Goal: Task Accomplishment & Management: Complete application form

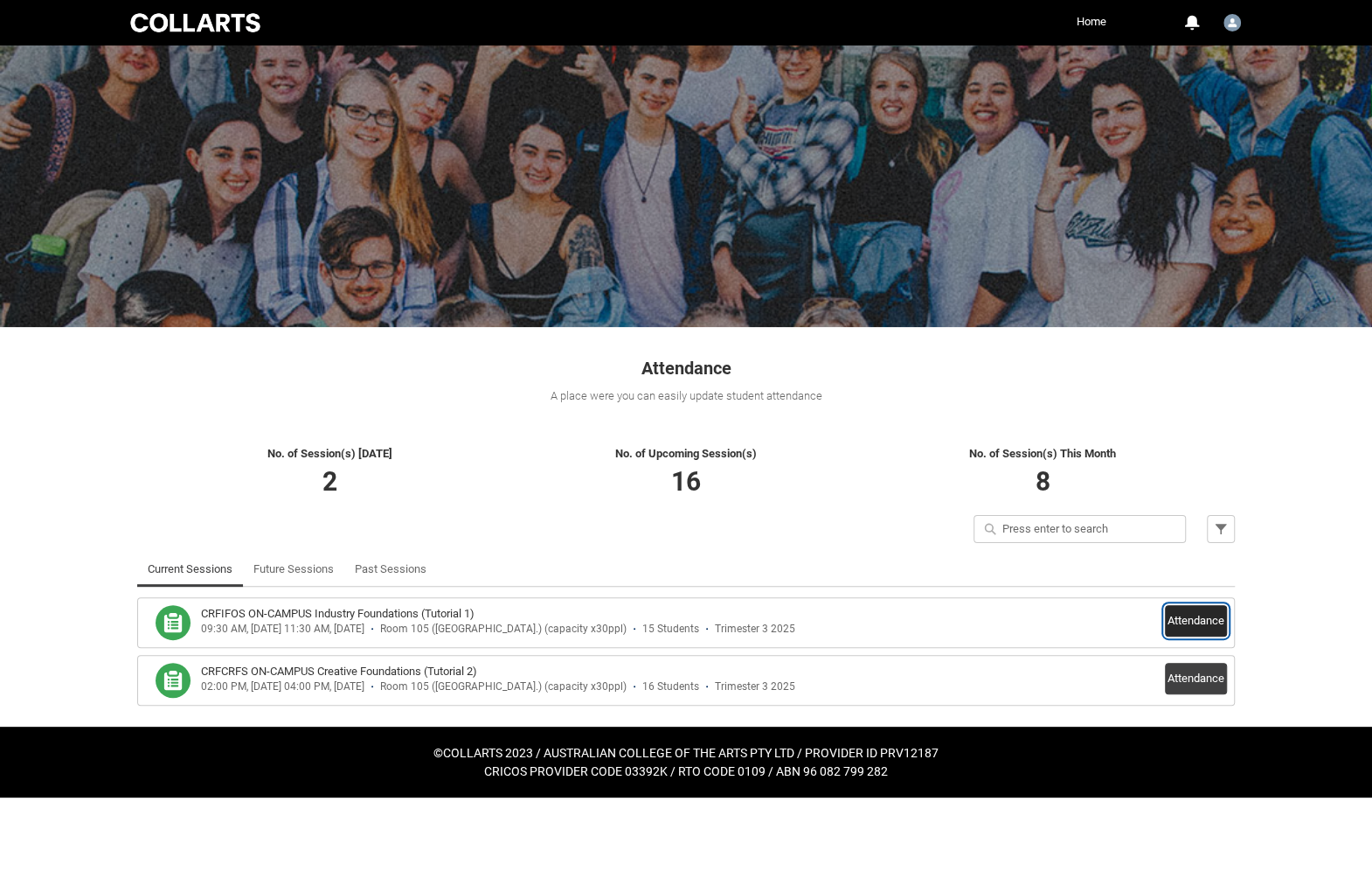
click at [1200, 621] on button "Attendance" at bounding box center [1195, 621] width 62 height 32
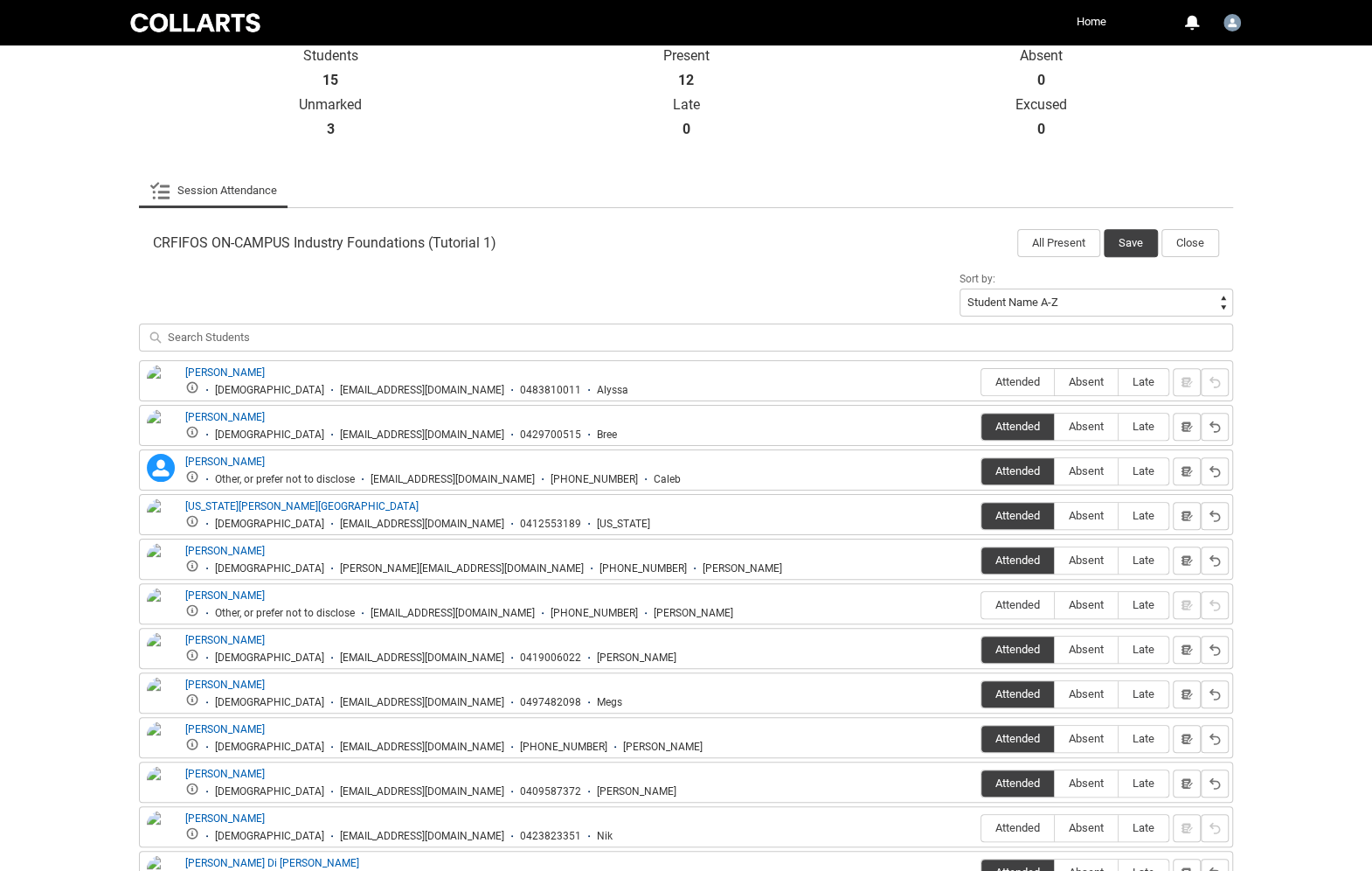
scroll to position [417, 0]
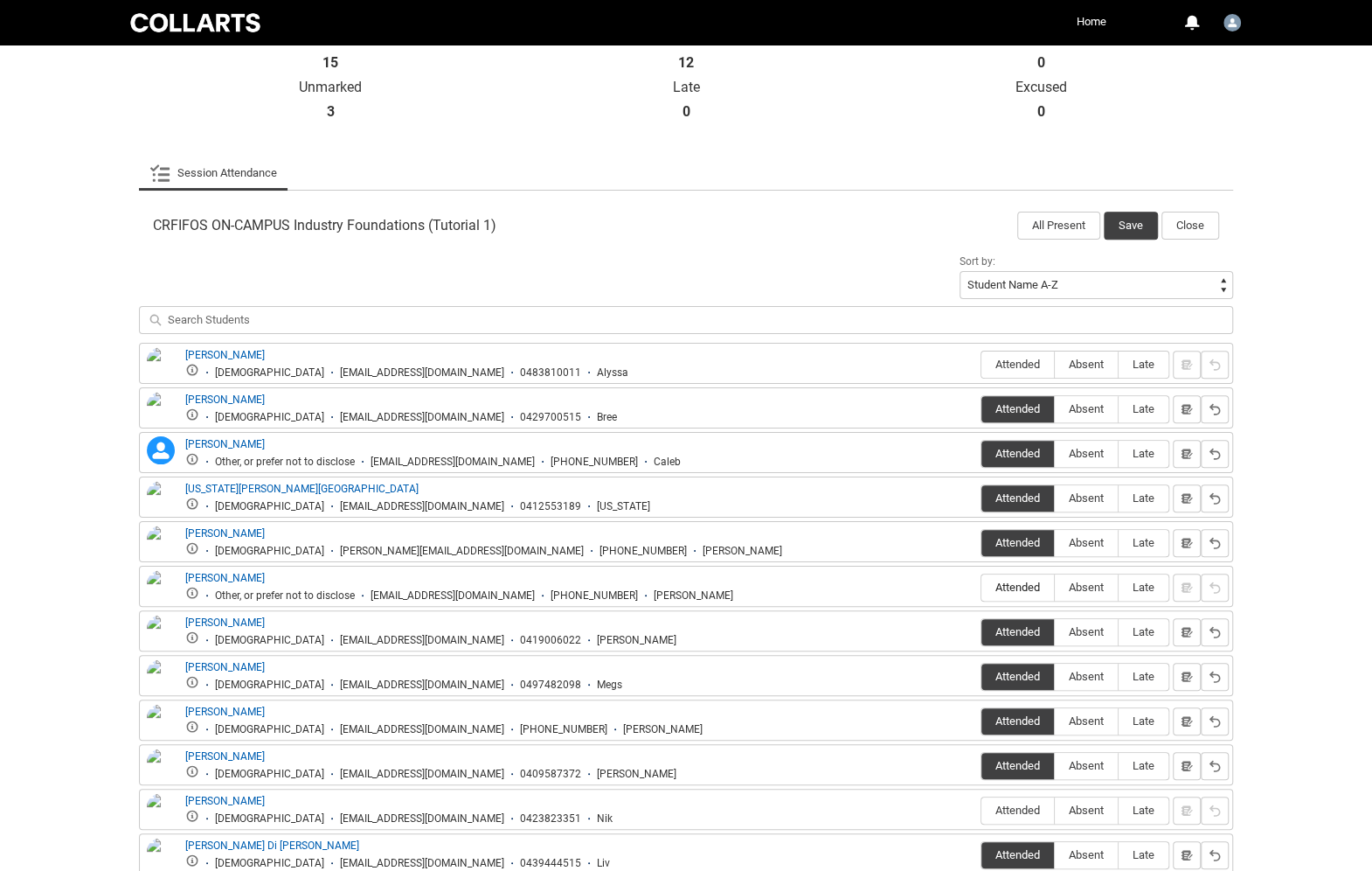
click at [1015, 584] on span "Attended" at bounding box center [1018, 587] width 73 height 13
click at [982, 587] on input "Attended" at bounding box center [981, 587] width 1 height 1
type lightning-radio-group "Attended"
radio input "true"
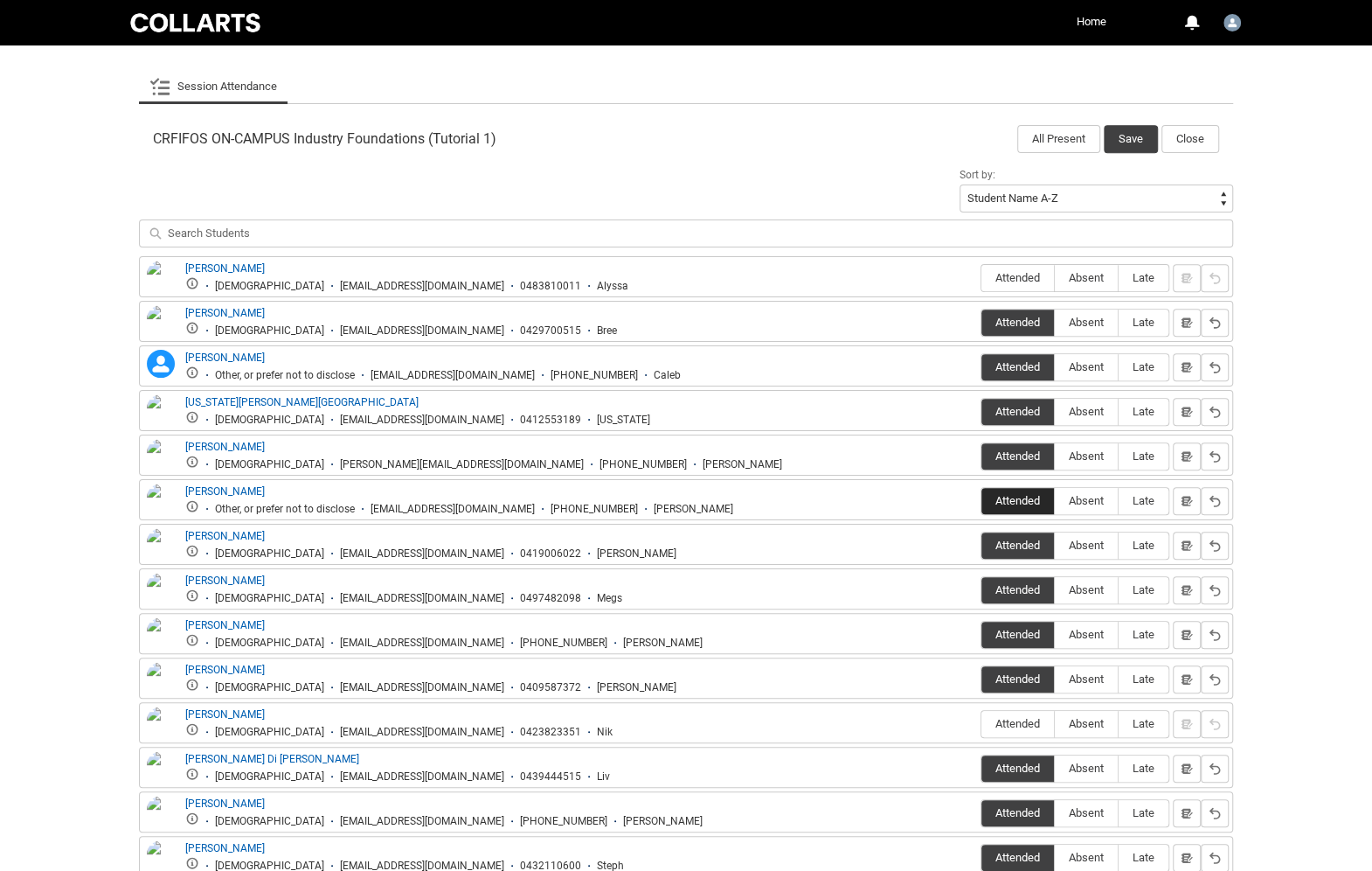
scroll to position [500, 0]
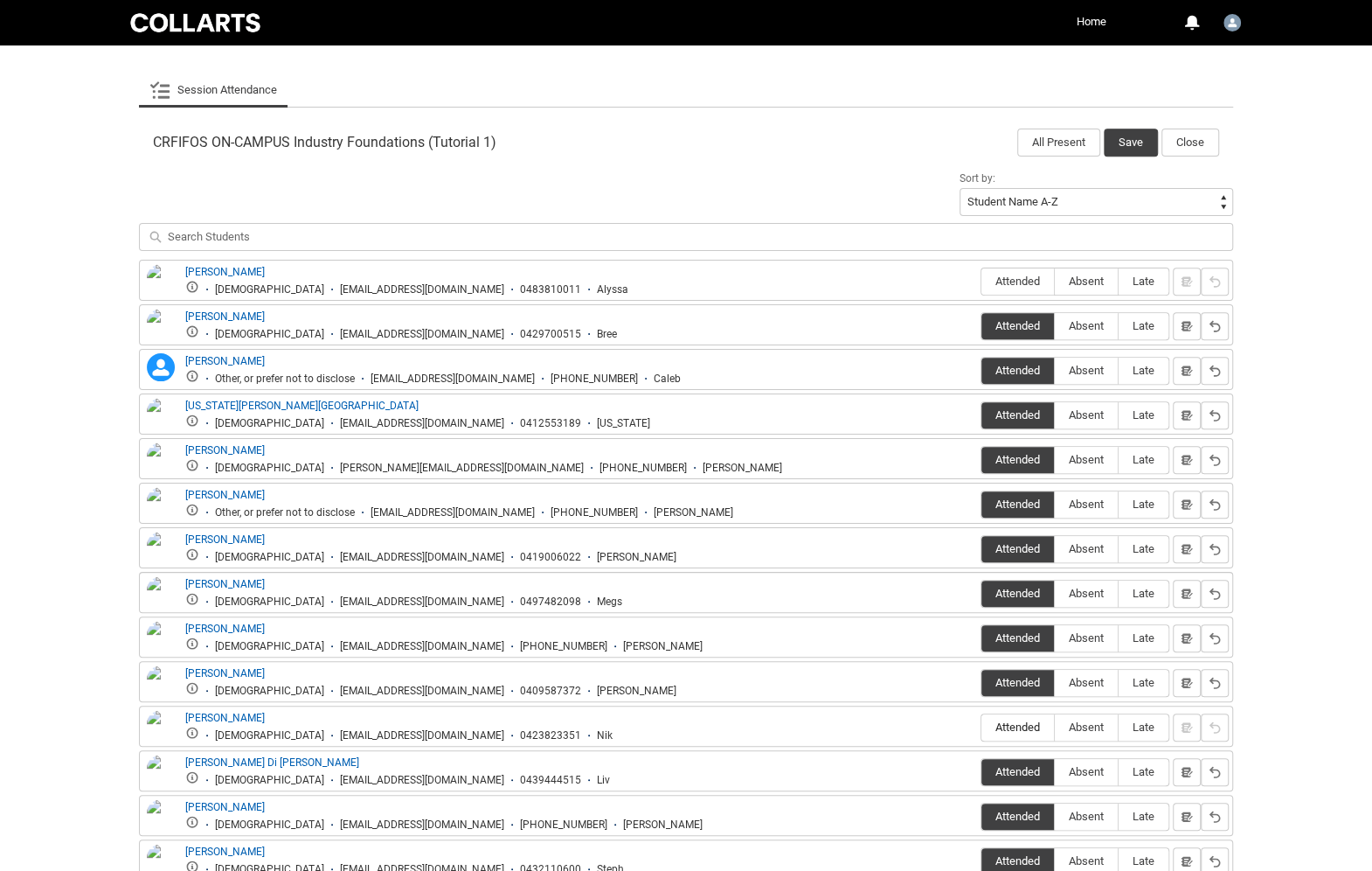
click at [1012, 720] on span "Attended" at bounding box center [1018, 727] width 73 height 13
click at [982, 727] on input "Attended" at bounding box center [981, 727] width 1 height 1
type lightning-radio-group "Attended"
radio input "true"
click at [1074, 720] on span "Absent" at bounding box center [1087, 727] width 63 height 13
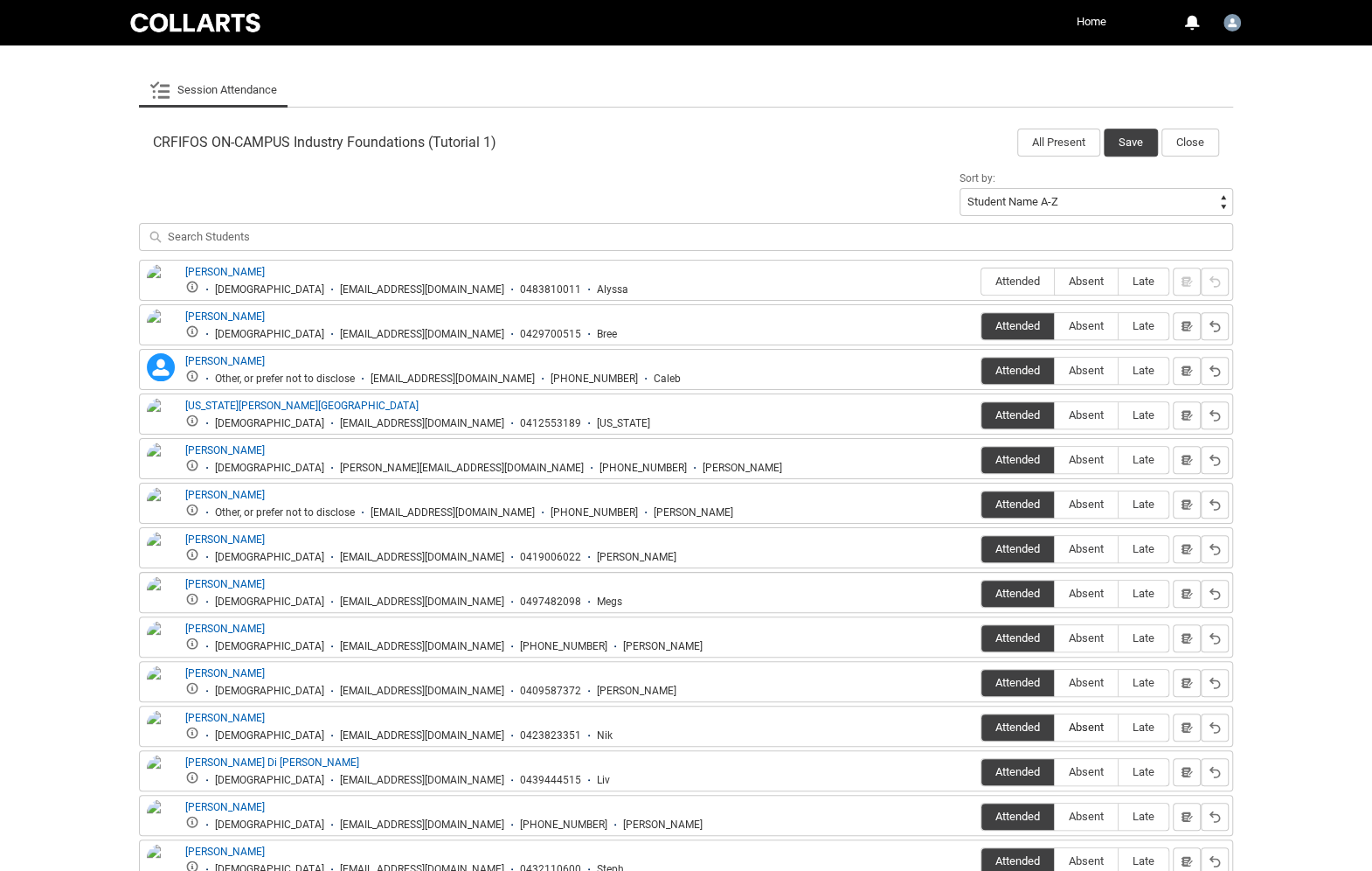
click at [1055, 727] on input "Absent" at bounding box center [1054, 727] width 1 height 1
type lightning-radio-group "Absent"
radio input "true"
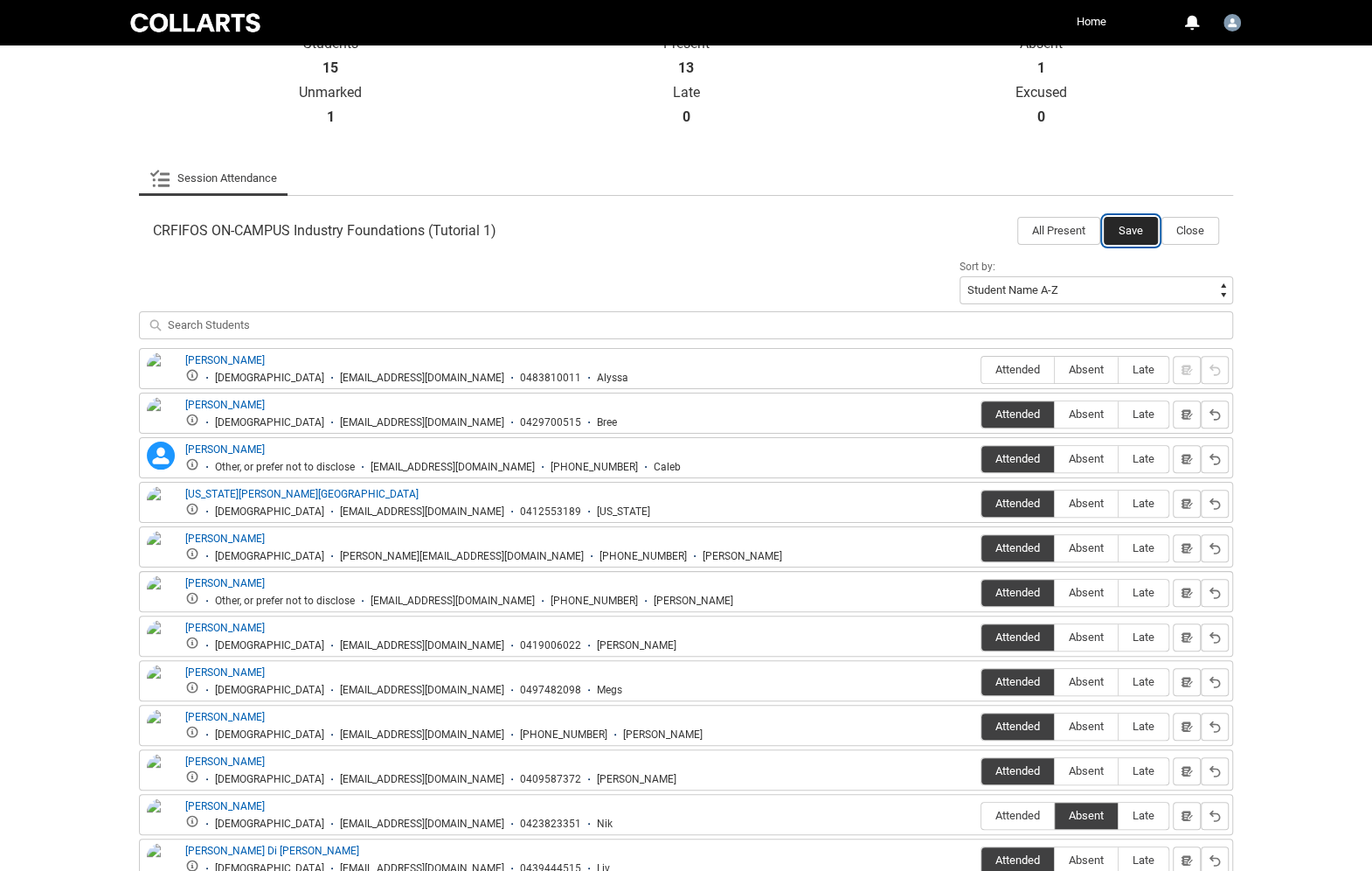
scroll to position [407, 0]
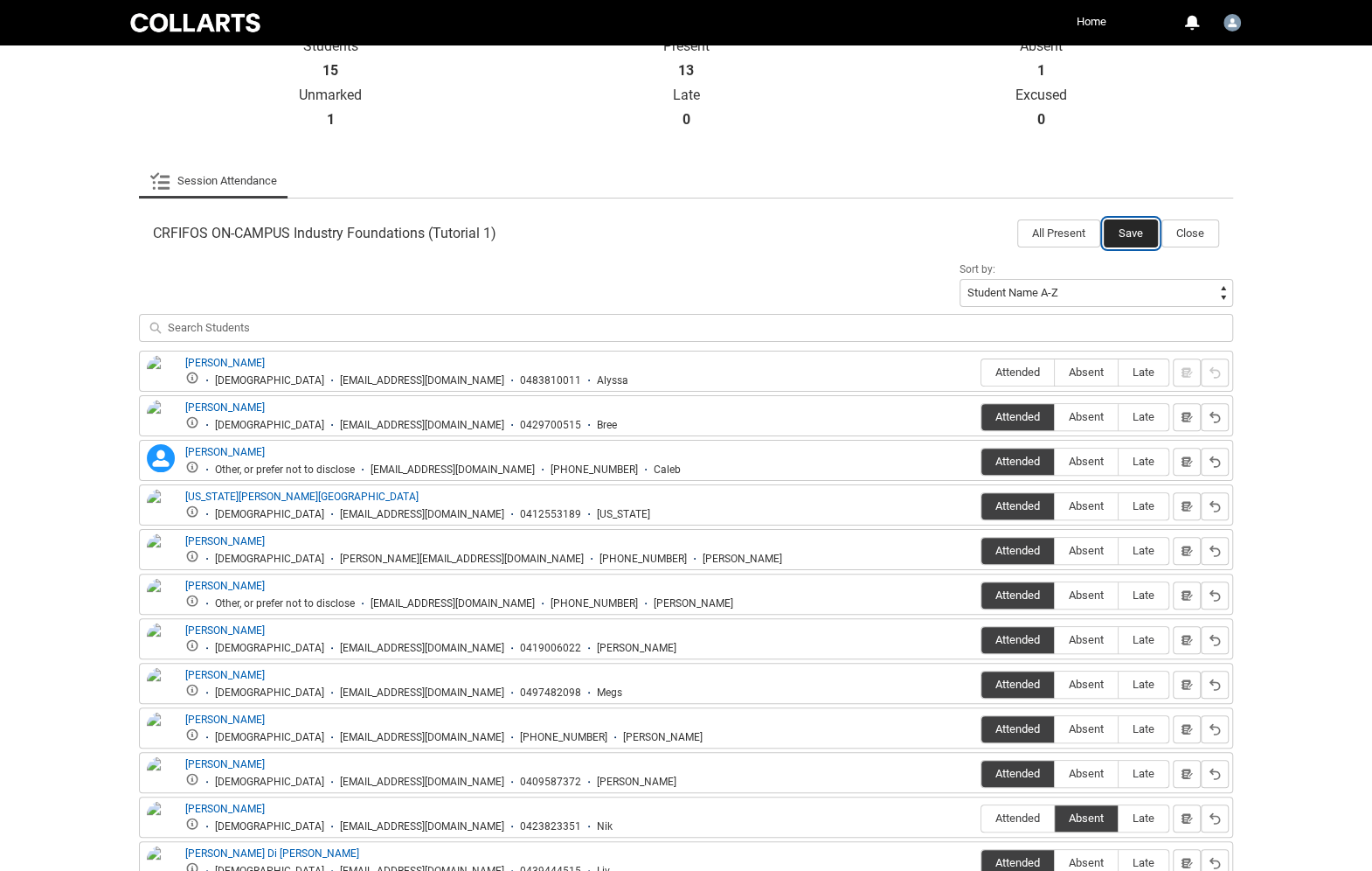
click at [1130, 230] on button "Save" at bounding box center [1130, 234] width 54 height 28
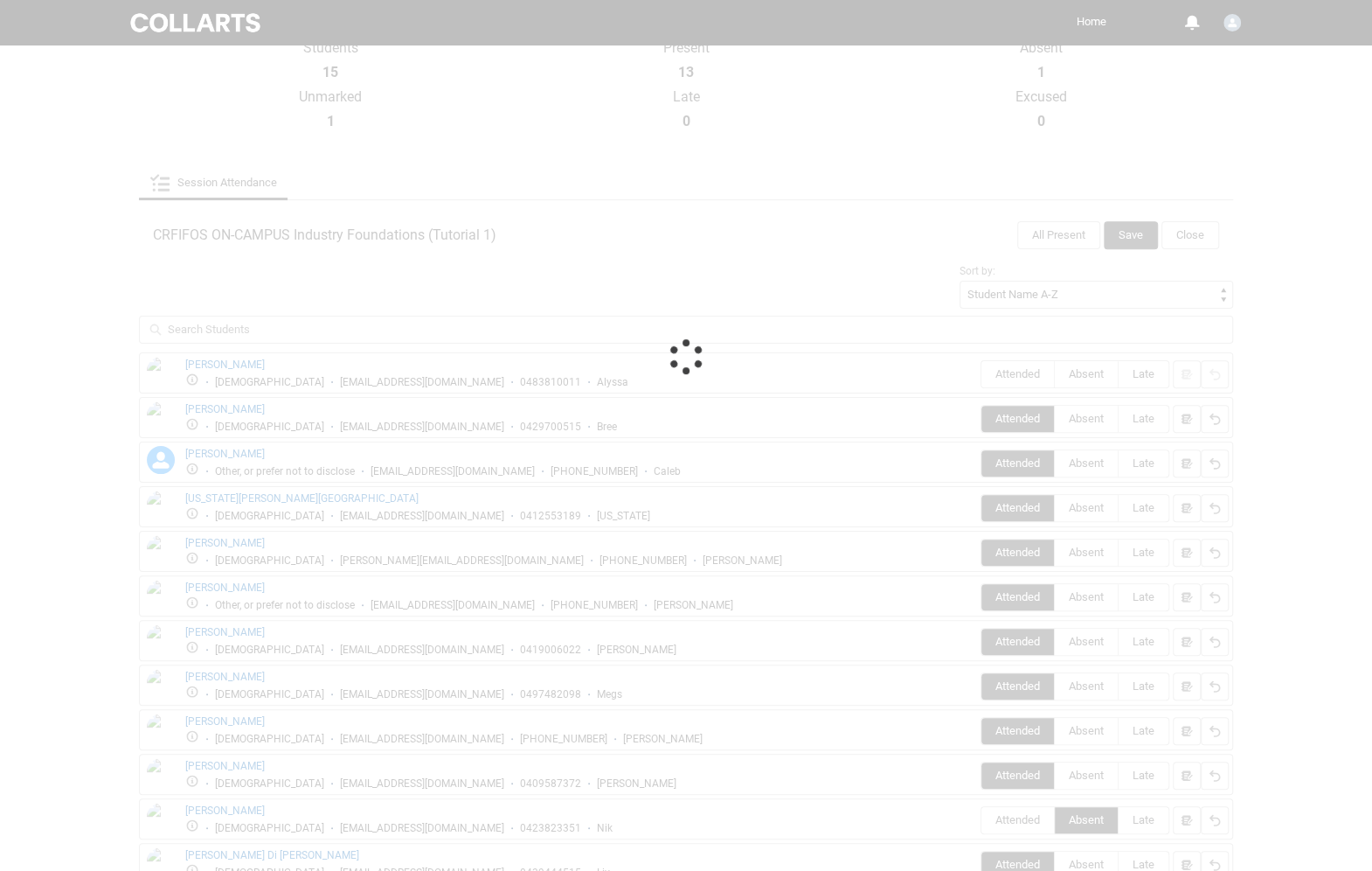
scroll to position [0, 0]
